Goal: Transaction & Acquisition: Obtain resource

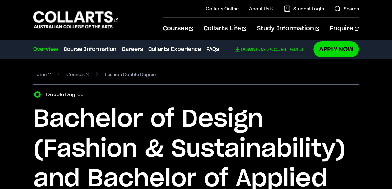
click at [238, 49] on link "Download Course Guide" at bounding box center [272, 49] width 74 height 6
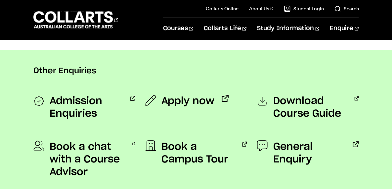
scroll to position [529, 0]
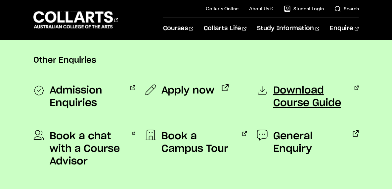
click at [300, 100] on span "Download Course Guide" at bounding box center [310, 96] width 74 height 25
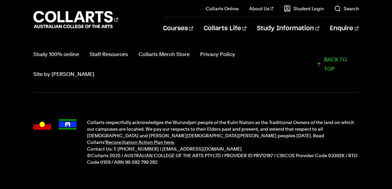
scroll to position [757, 0]
